Goal: Task Accomplishment & Management: Use online tool/utility

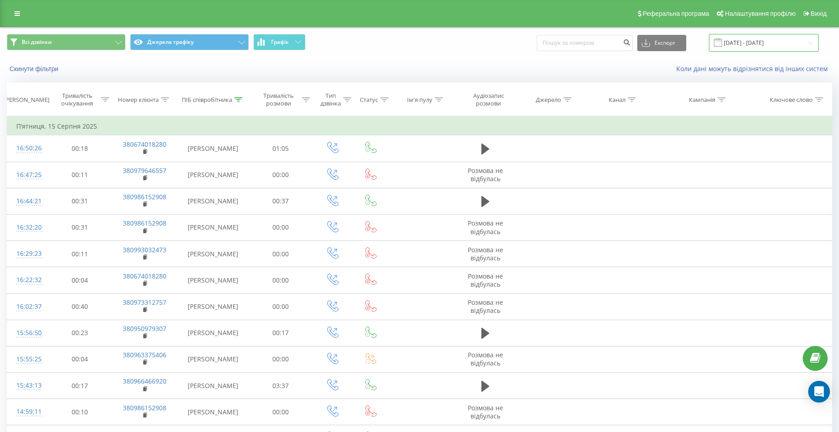
click at [768, 42] on input "[DATE] - [DATE]" at bounding box center [764, 43] width 110 height 18
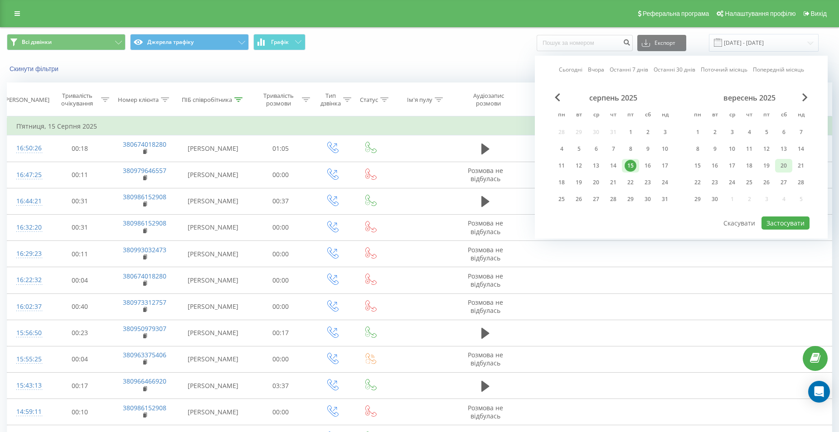
click at [784, 161] on div "20" at bounding box center [784, 166] width 12 height 12
click at [785, 223] on button "Застосувати" at bounding box center [785, 223] width 48 height 13
type input "[DATE] - [DATE]"
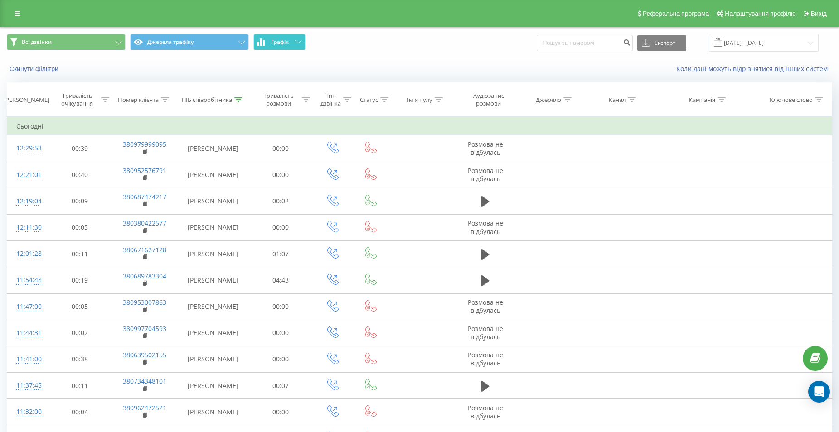
click at [301, 41] on button "Графік" at bounding box center [279, 42] width 52 height 16
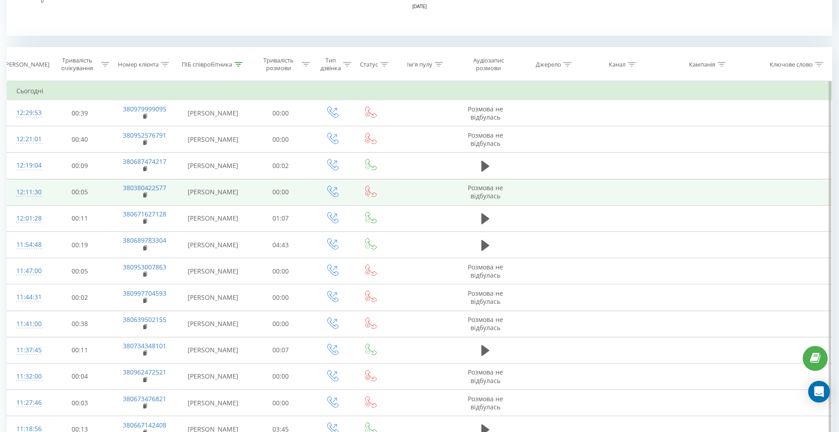
scroll to position [316, 0]
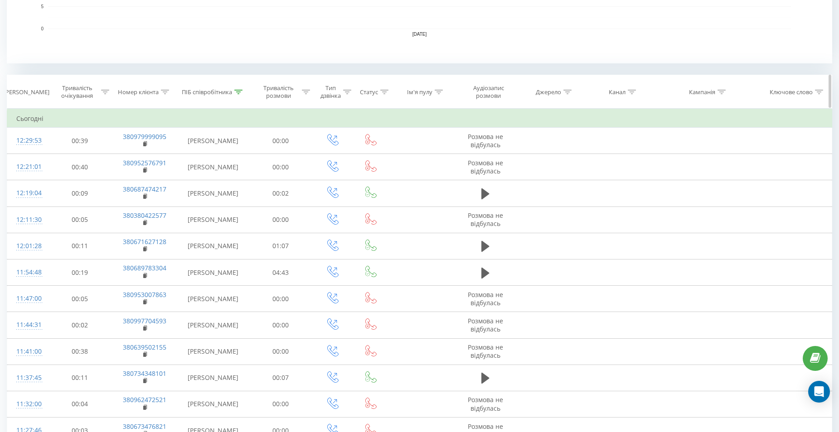
click at [238, 92] on icon at bounding box center [238, 92] width 8 height 5
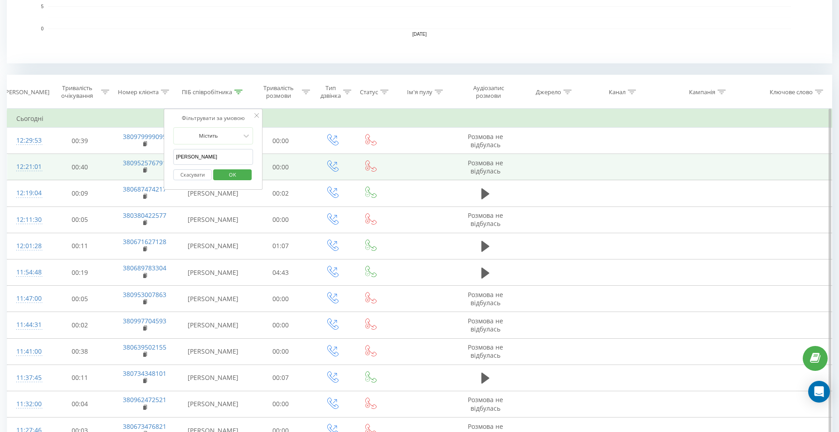
drag, startPoint x: 208, startPoint y: 154, endPoint x: 139, endPoint y: 154, distance: 68.9
click at [144, 154] on table "Фільтрувати за умовою Дорівнює Скасувати OK Фільтрувати за умовою Містить Скасу…" at bounding box center [419, 435] width 825 height 652
click button "OK" at bounding box center [232, 175] width 39 height 11
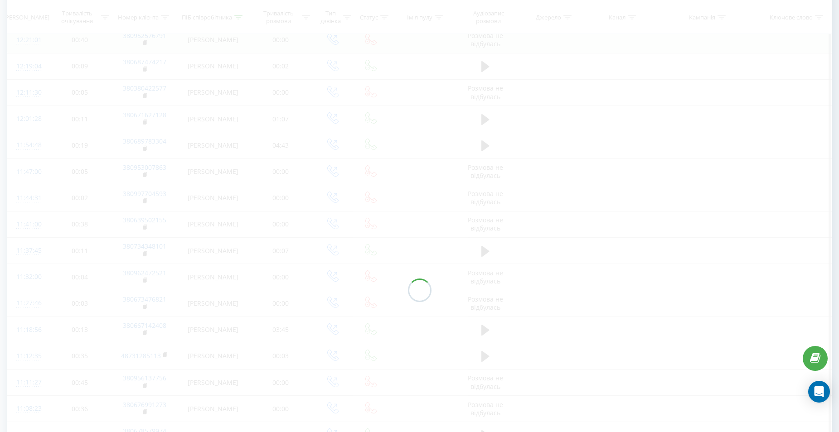
scroll to position [231, 0]
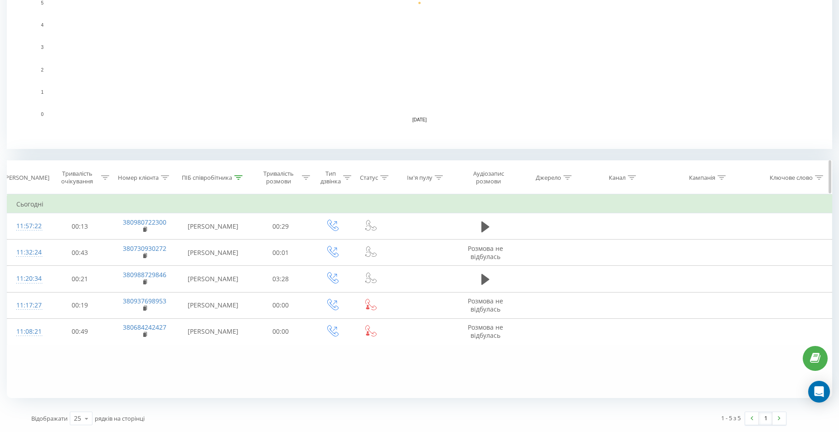
click at [238, 180] on div at bounding box center [238, 178] width 8 height 8
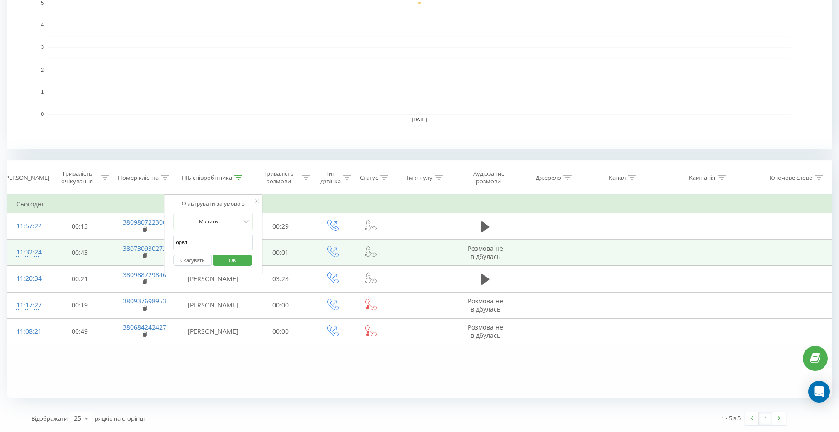
drag, startPoint x: 152, startPoint y: 243, endPoint x: 145, endPoint y: 243, distance: 6.8
click at [145, 243] on table "Фільтрувати за умовою Дорівнює Скасувати OK Фільтрувати за умовою Містить Скасу…" at bounding box center [419, 269] width 825 height 151
type input "[PERSON_NAME]"
click button "OK" at bounding box center [232, 260] width 39 height 11
